Goal: Task Accomplishment & Management: Use online tool/utility

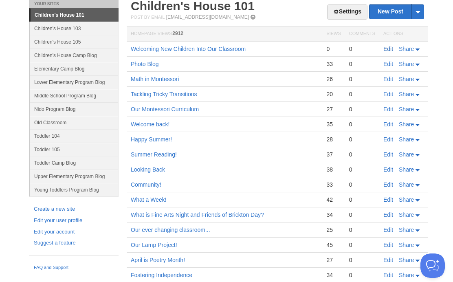
click at [386, 50] on link "Edit" at bounding box center [388, 49] width 10 height 7
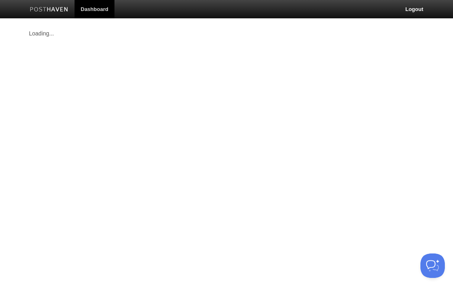
click at [101, 10] on link "Dashboard" at bounding box center [95, 9] width 40 height 18
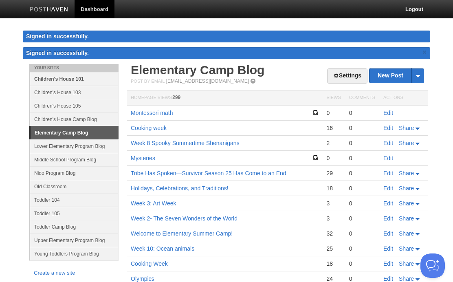
click at [91, 79] on link "Children's House 101" at bounding box center [74, 78] width 88 height 13
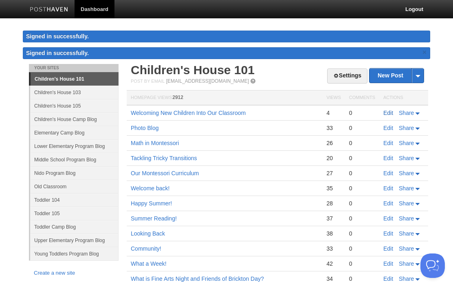
click at [389, 113] on link "Edit" at bounding box center [388, 113] width 10 height 7
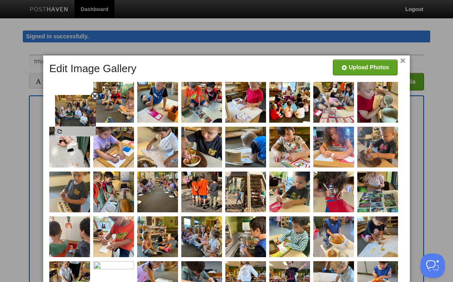
drag, startPoint x: 198, startPoint y: 236, endPoint x: 67, endPoint y: 104, distance: 185.8
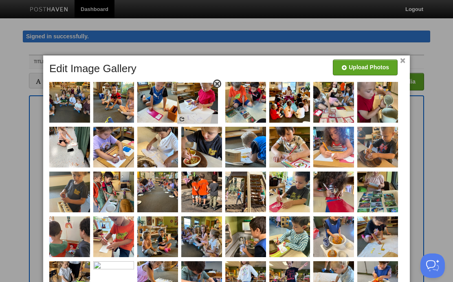
drag, startPoint x: 256, startPoint y: 107, endPoint x: 208, endPoint y: 108, distance: 48.5
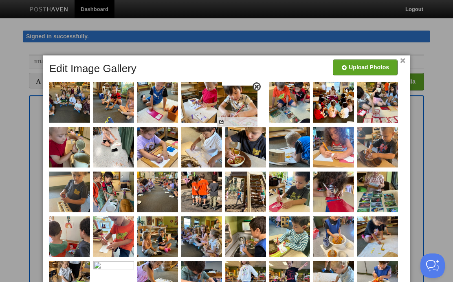
drag, startPoint x: 287, startPoint y: 148, endPoint x: 234, endPoint y: 107, distance: 66.8
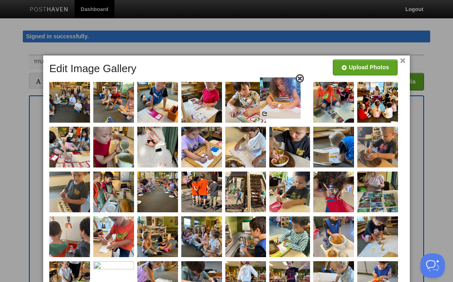
drag, startPoint x: 330, startPoint y: 165, endPoint x: 277, endPoint y: 115, distance: 72.7
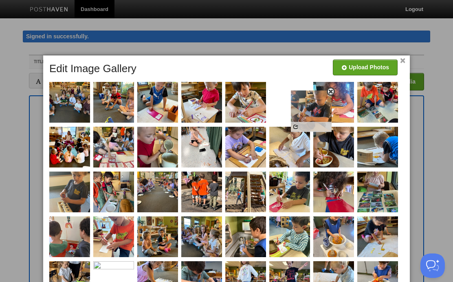
drag, startPoint x: 373, startPoint y: 158, endPoint x: 308, endPoint y: 119, distance: 76.0
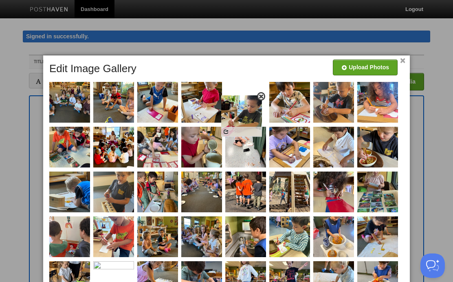
drag, startPoint x: 291, startPoint y: 195, endPoint x: 237, endPoint y: 109, distance: 101.4
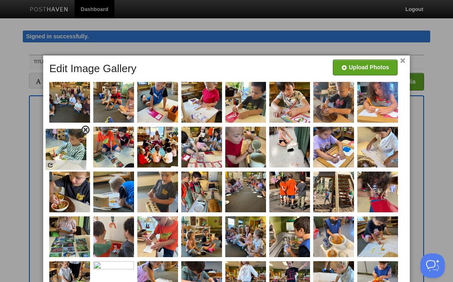
drag, startPoint x: 297, startPoint y: 238, endPoint x: 72, endPoint y: 150, distance: 241.5
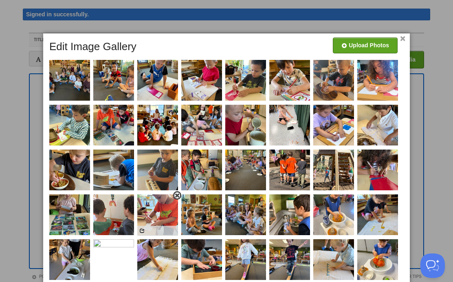
scroll to position [23, 0]
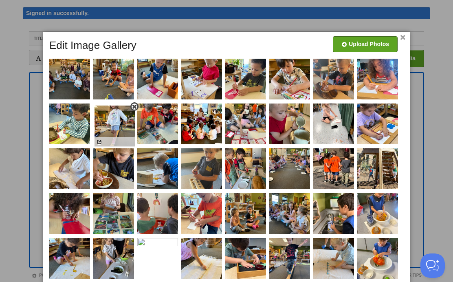
drag, startPoint x: 251, startPoint y: 254, endPoint x: 120, endPoint y: 122, distance: 185.8
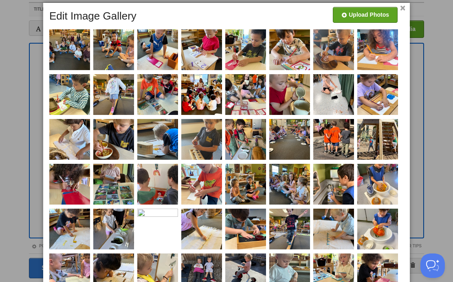
scroll to position [58, 0]
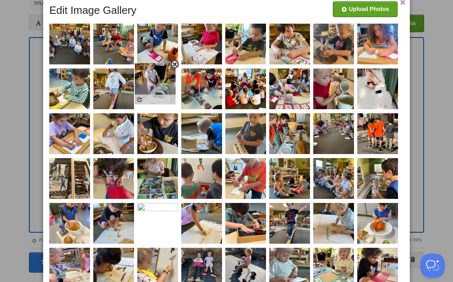
drag, startPoint x: 116, startPoint y: 222, endPoint x: 158, endPoint y: 82, distance: 145.8
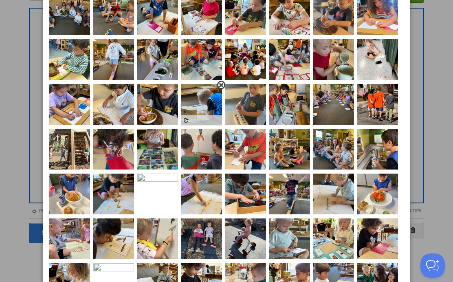
scroll to position [92, 0]
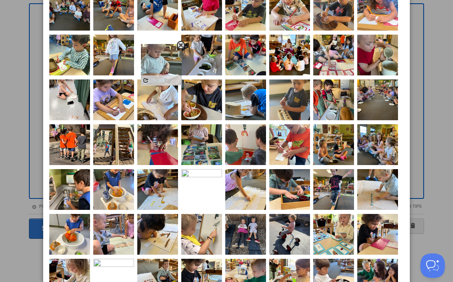
drag, startPoint x: 287, startPoint y: 236, endPoint x: 156, endPoint y: 65, distance: 215.7
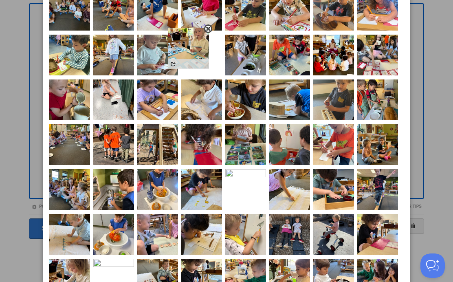
drag, startPoint x: 337, startPoint y: 240, endPoint x: 192, endPoint y: 53, distance: 236.1
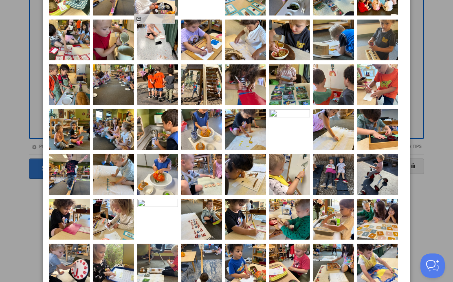
scroll to position [38, 0]
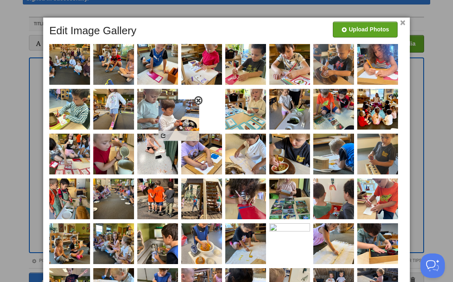
drag, startPoint x: 337, startPoint y: 158, endPoint x: 189, endPoint y: 113, distance: 154.7
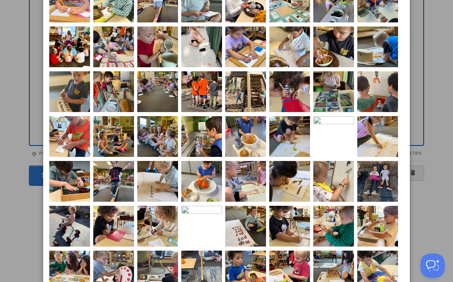
scroll to position [80, 0]
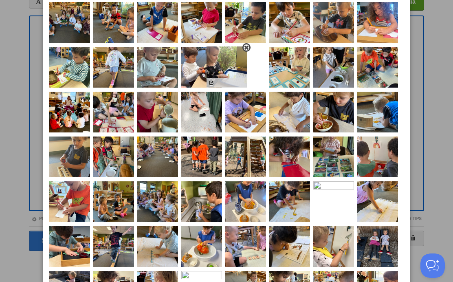
drag, startPoint x: 122, startPoint y: 224, endPoint x: 242, endPoint y: 69, distance: 195.8
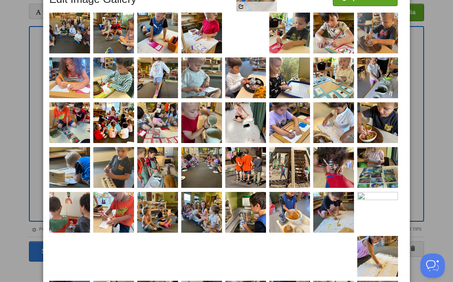
scroll to position [45, 0]
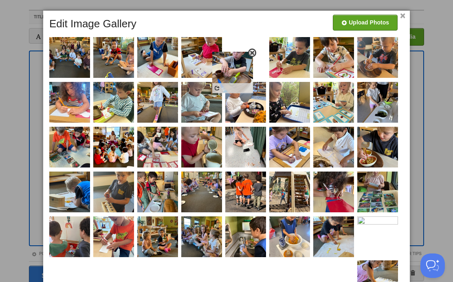
drag, startPoint x: 377, startPoint y: 149, endPoint x: 232, endPoint y: 70, distance: 165.4
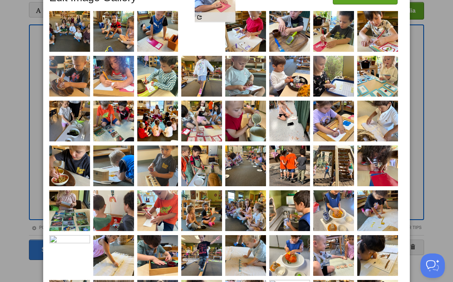
scroll to position [38, 0]
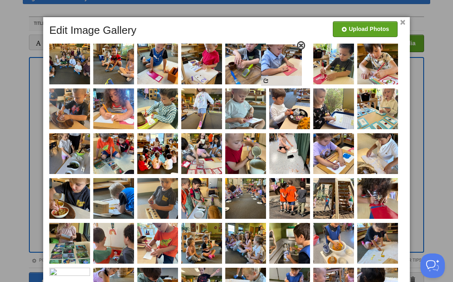
drag, startPoint x: 240, startPoint y: 232, endPoint x: 276, endPoint y: 66, distance: 169.7
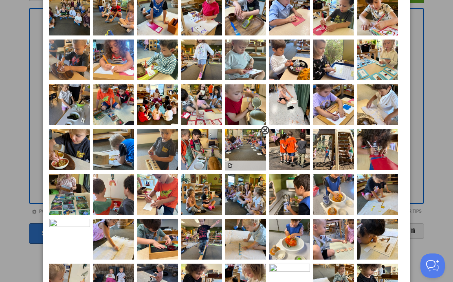
scroll to position [88, 0]
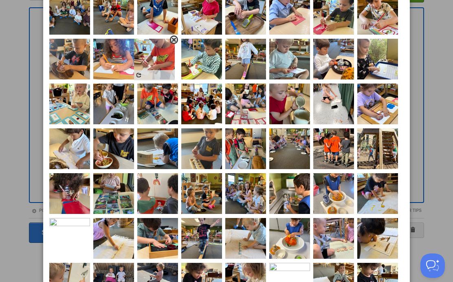
drag, startPoint x: 157, startPoint y: 185, endPoint x: 154, endPoint y: 51, distance: 134.1
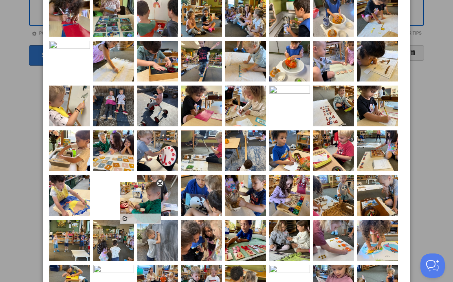
scroll to position [266, 0]
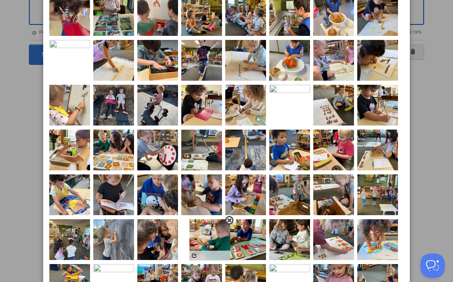
drag, startPoint x: 61, startPoint y: 128, endPoint x: 199, endPoint y: 238, distance: 176.3
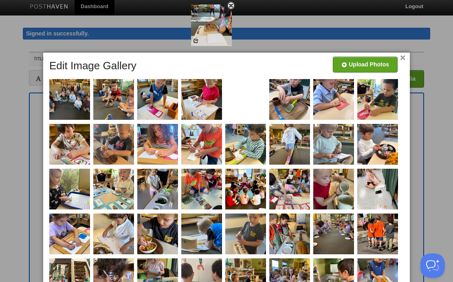
scroll to position [0, 0]
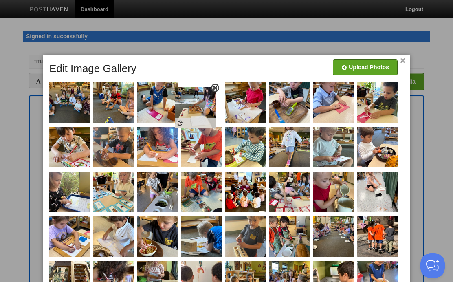
drag, startPoint x: 385, startPoint y: 205, endPoint x: 203, endPoint y: 102, distance: 208.9
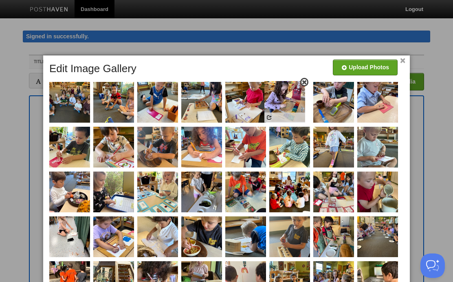
drag, startPoint x: 244, startPoint y: 163, endPoint x: 286, endPoint y: 97, distance: 78.4
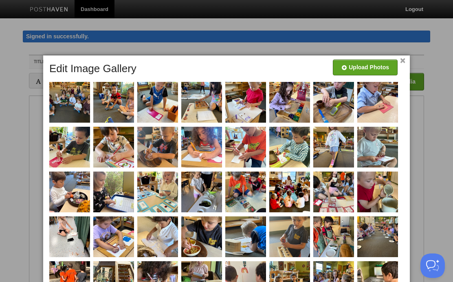
click at [403, 60] on link "×" at bounding box center [402, 61] width 5 height 4
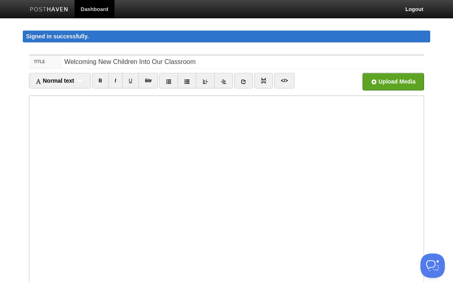
scroll to position [79, 0]
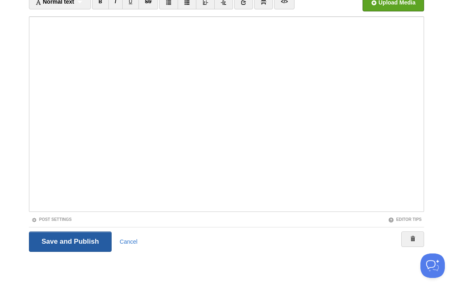
click at [80, 239] on input "Save and Publish" at bounding box center [70, 241] width 83 height 20
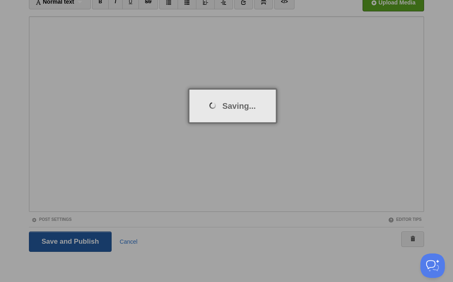
scroll to position [47, 0]
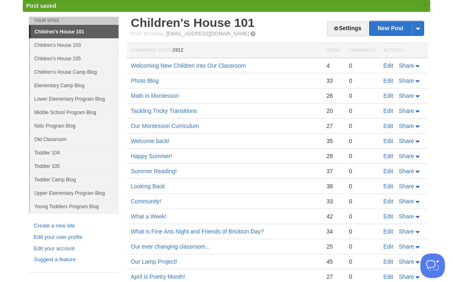
click at [386, 64] on link "Edit" at bounding box center [388, 65] width 10 height 7
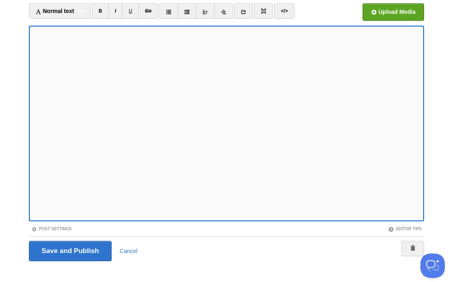
scroll to position [79, 0]
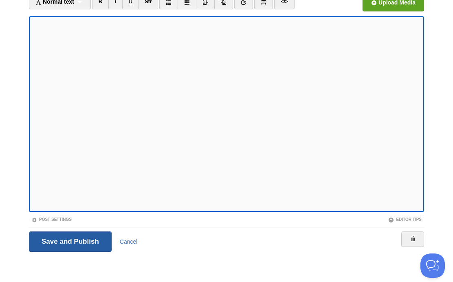
click at [45, 242] on input "Save and Publish" at bounding box center [70, 241] width 83 height 20
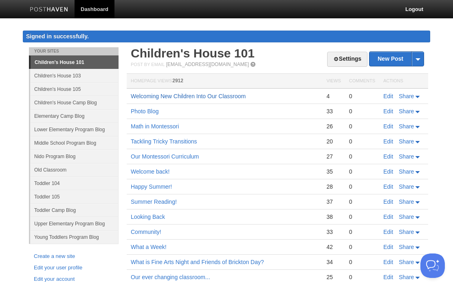
click at [215, 93] on link "Welcoming New Children Into Our Classroom" at bounding box center [188, 96] width 115 height 7
click at [386, 97] on link "Edit" at bounding box center [388, 96] width 10 height 7
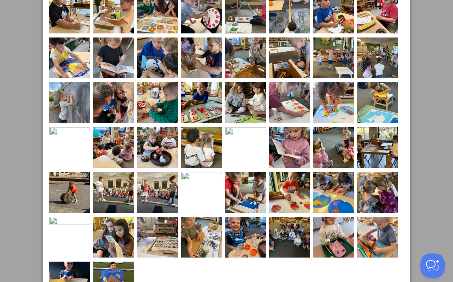
scroll to position [445, 0]
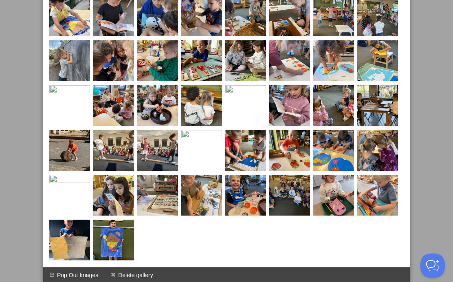
click at [315, 191] on img at bounding box center [333, 195] width 41 height 41
click at [286, 201] on img at bounding box center [289, 195] width 41 height 41
click at [90, 243] on img at bounding box center [69, 240] width 41 height 41
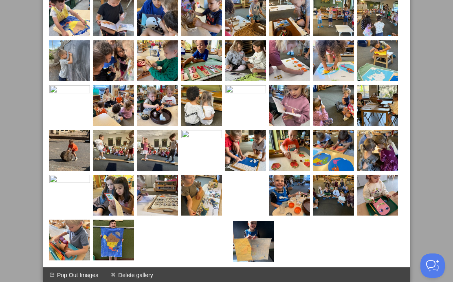
drag, startPoint x: 284, startPoint y: 239, endPoint x: 249, endPoint y: 242, distance: 35.2
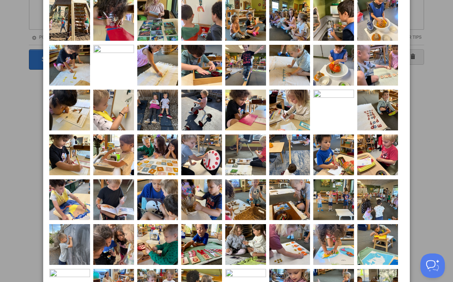
scroll to position [0, 0]
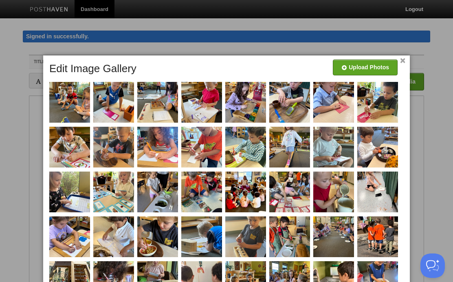
click at [402, 59] on link "×" at bounding box center [402, 61] width 5 height 4
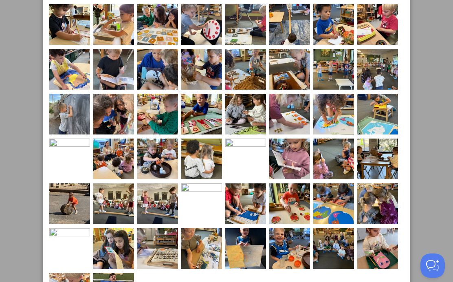
scroll to position [445, 0]
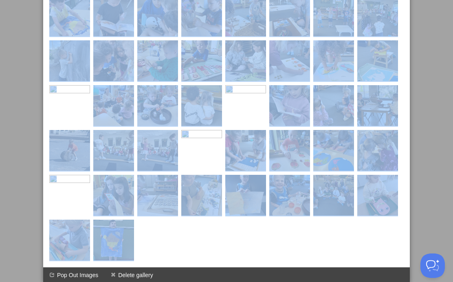
drag, startPoint x: 287, startPoint y: 240, endPoint x: 284, endPoint y: 299, distance: 59.2
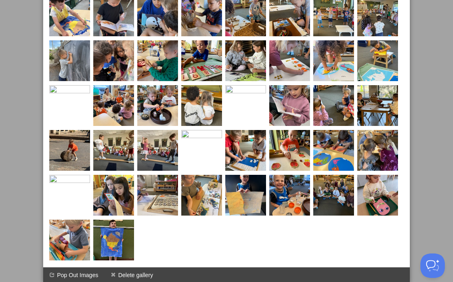
click at [385, 188] on img at bounding box center [377, 195] width 41 height 41
click at [362, 177] on img at bounding box center [377, 195] width 41 height 41
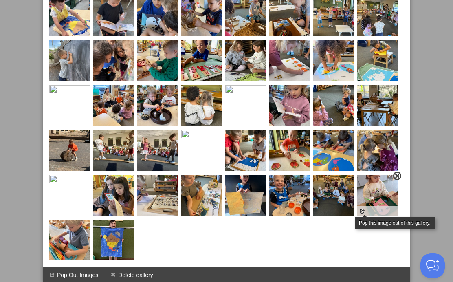
click at [361, 209] on span at bounding box center [362, 211] width 6 height 6
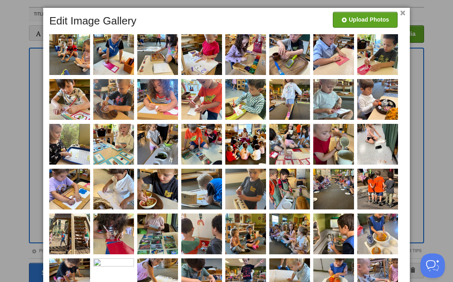
scroll to position [0, 0]
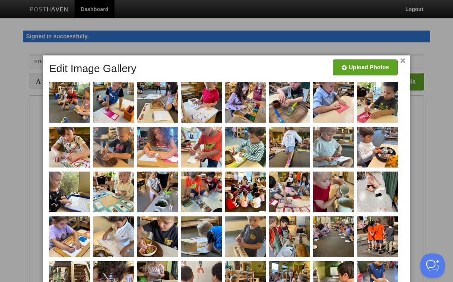
click at [400, 60] on link "×" at bounding box center [402, 61] width 5 height 4
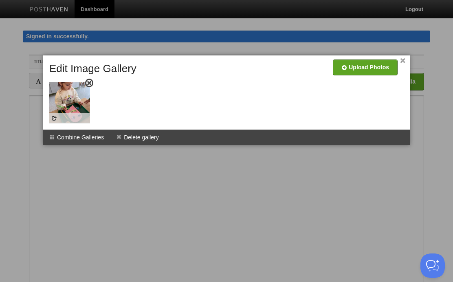
click at [63, 84] on img at bounding box center [69, 102] width 41 height 41
click at [85, 135] on li "Combine Galleries" at bounding box center [76, 137] width 67 height 15
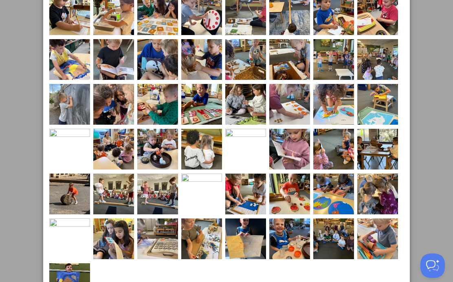
scroll to position [527, 0]
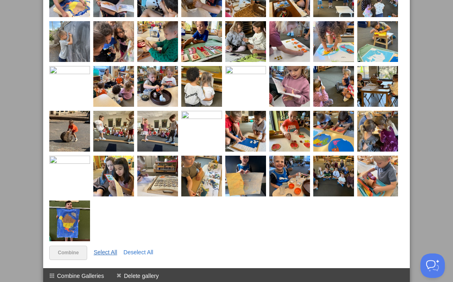
click at [106, 250] on link "Select All" at bounding box center [106, 252] width 24 height 7
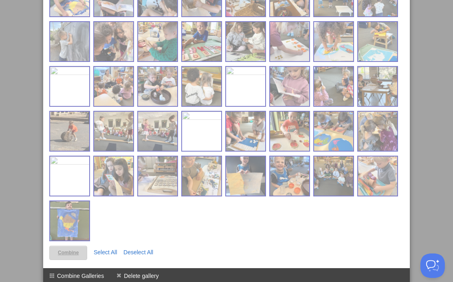
click at [68, 250] on link "Combine" at bounding box center [68, 253] width 38 height 14
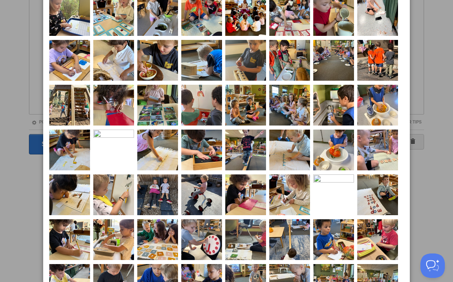
scroll to position [0, 0]
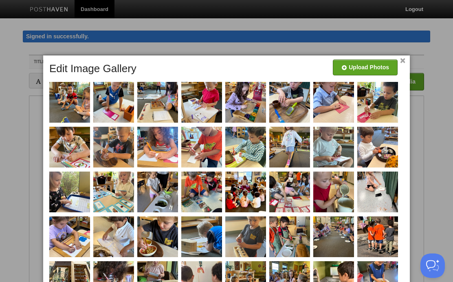
click at [403, 60] on link "×" at bounding box center [402, 61] width 5 height 4
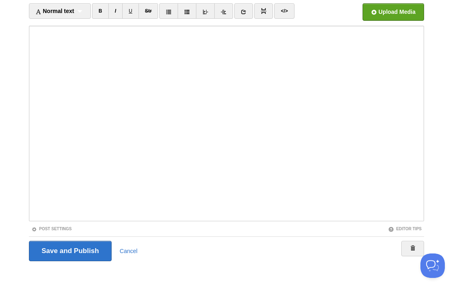
scroll to position [79, 0]
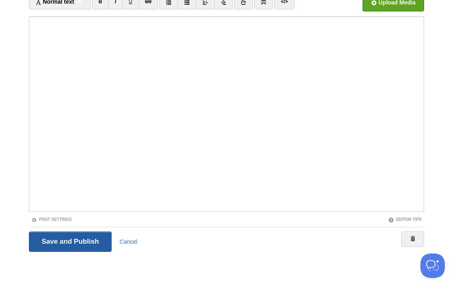
click at [67, 244] on input "Save and Publish" at bounding box center [70, 241] width 83 height 20
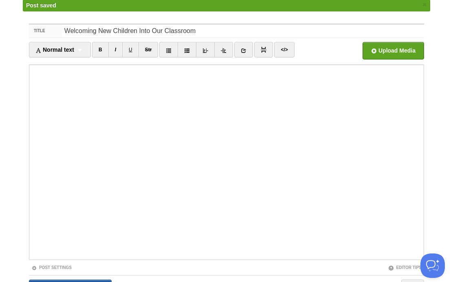
scroll to position [47, 0]
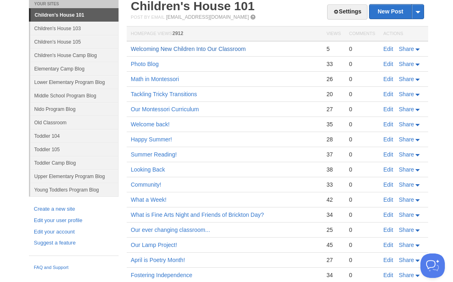
click at [161, 48] on link "Welcoming New Children Into Our Classroom" at bounding box center [188, 49] width 115 height 7
